Goal: Task Accomplishment & Management: Use online tool/utility

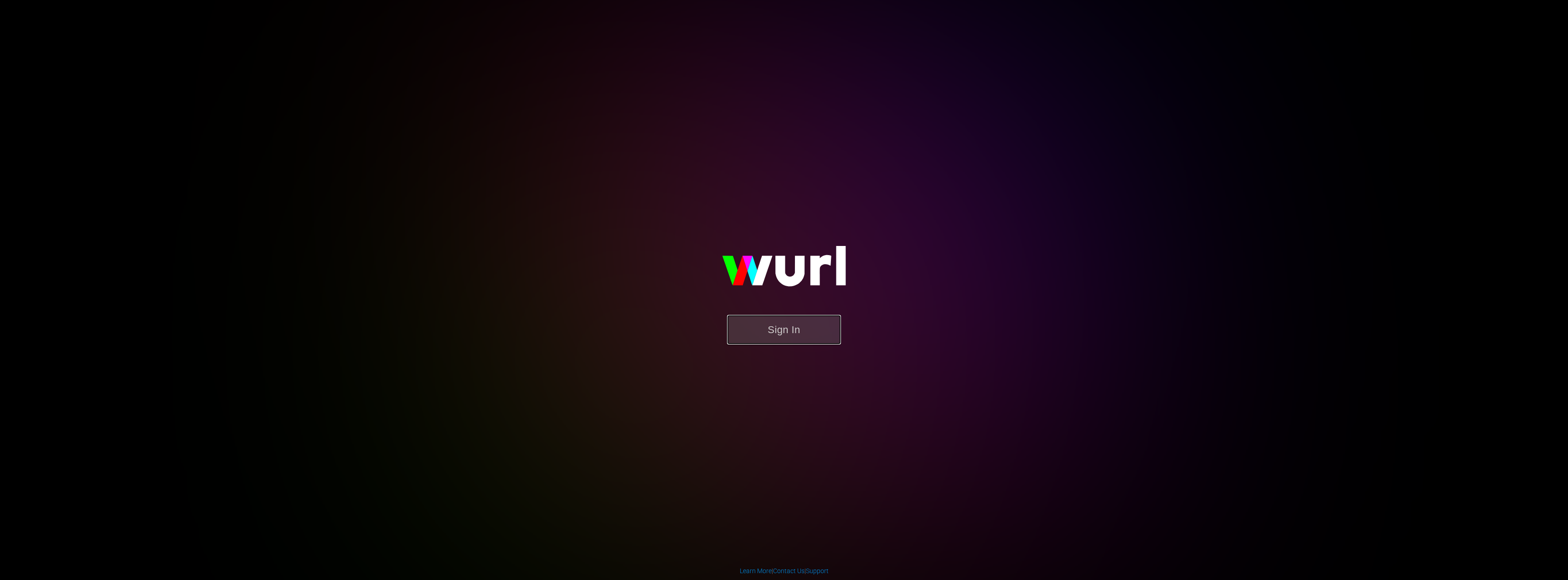
click at [794, 327] on button "Sign In" at bounding box center [783, 329] width 114 height 29
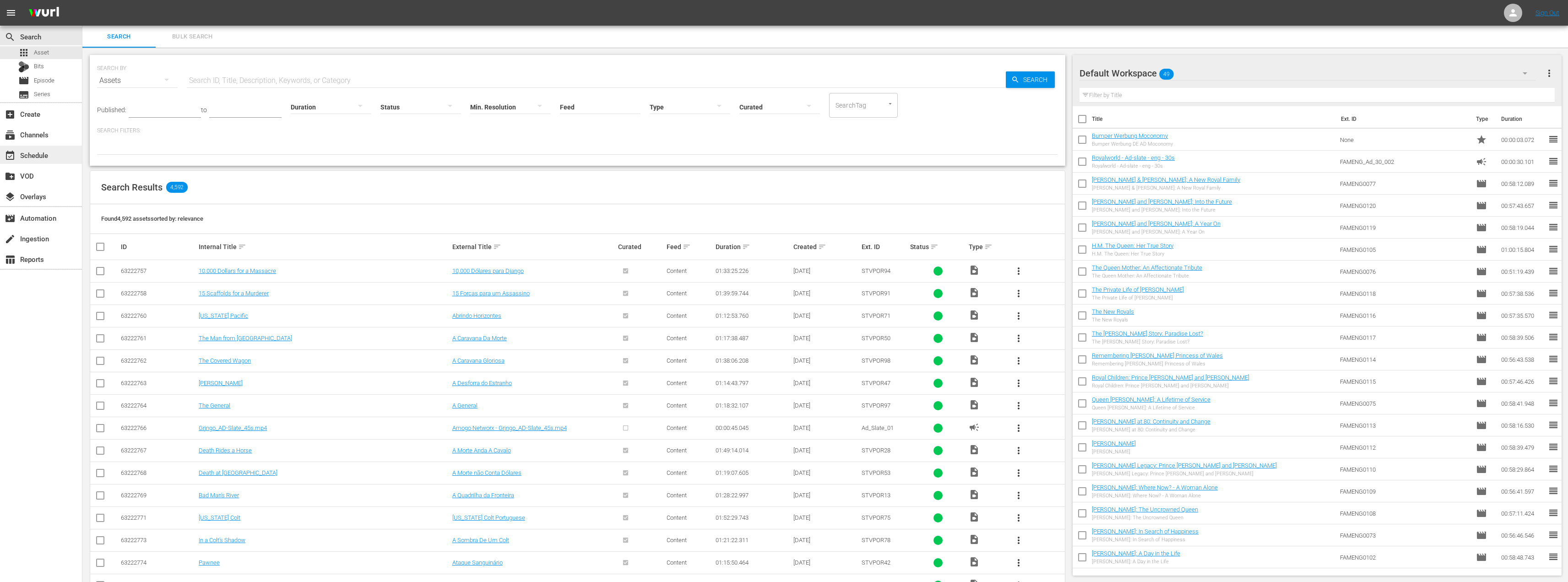
click at [30, 150] on div "event_available Schedule" at bounding box center [26, 153] width 51 height 9
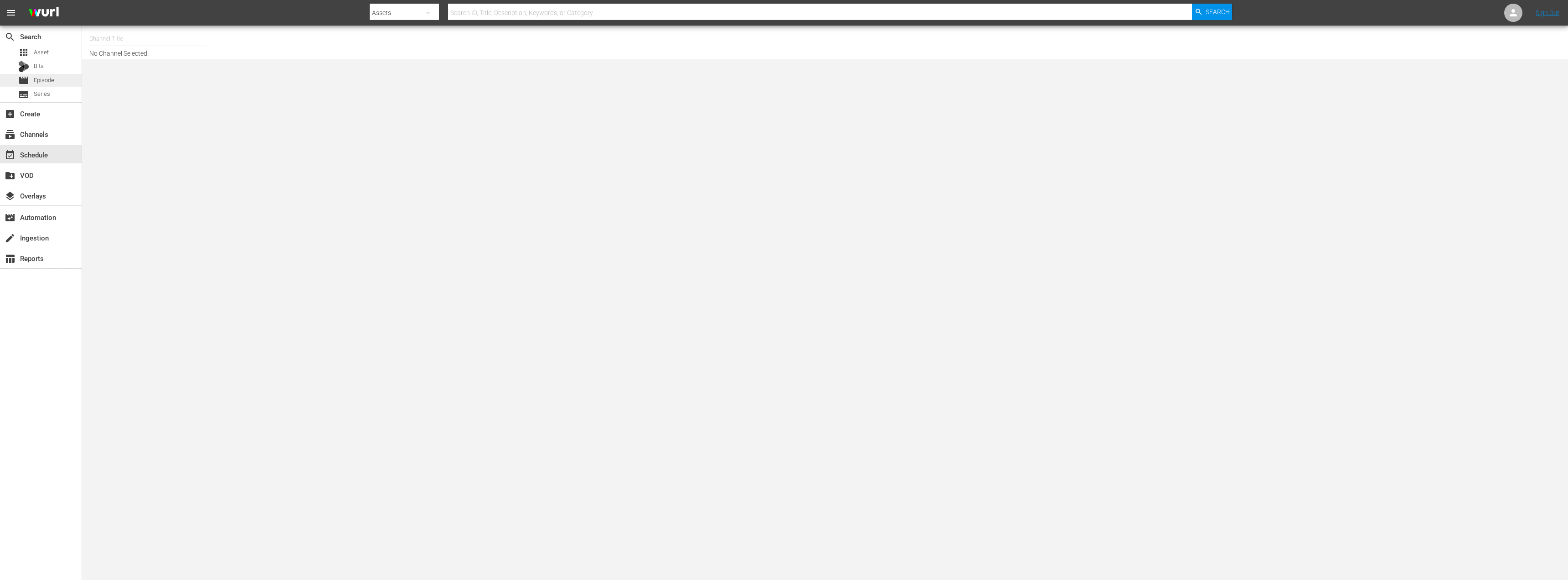
click at [38, 78] on span "Episode" at bounding box center [44, 80] width 21 height 9
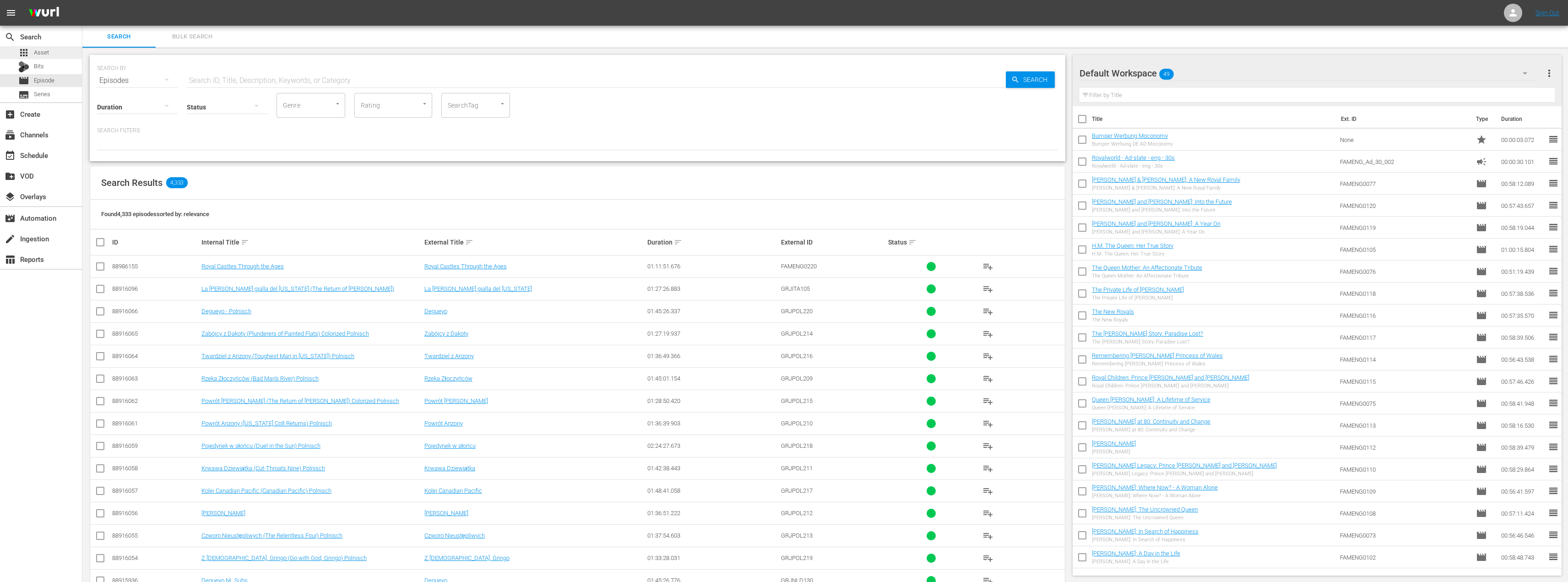
click at [48, 50] on span "Asset" at bounding box center [42, 53] width 15 height 9
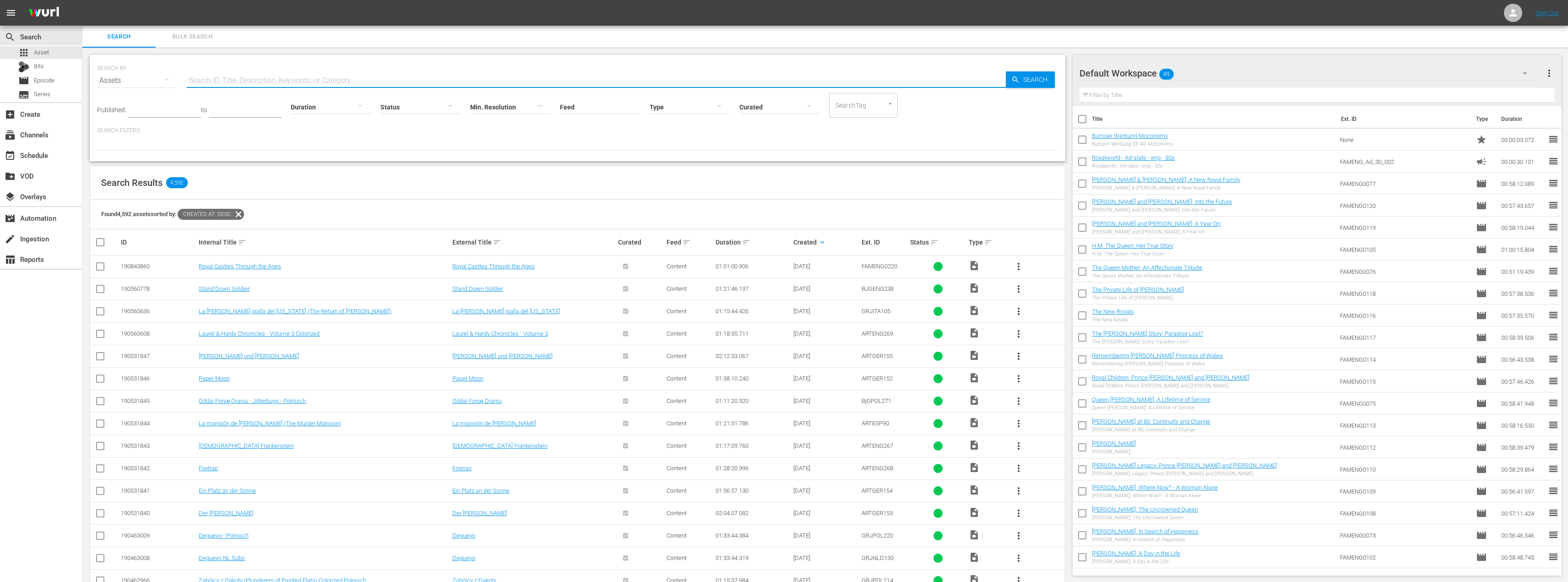
click at [301, 77] on input "text" at bounding box center [596, 80] width 819 height 22
type input "food save"
